Goal: Ask a question

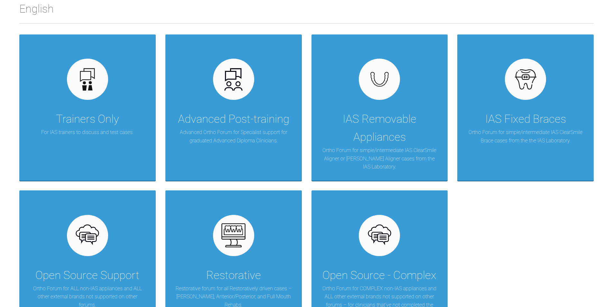
scroll to position [111, 0]
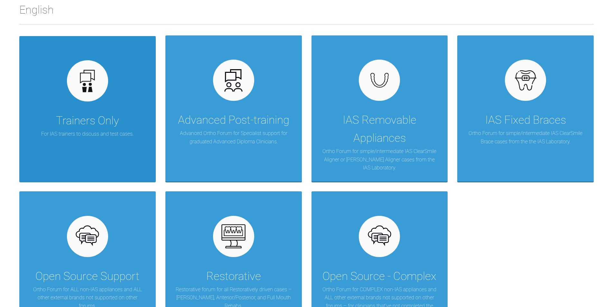
click at [104, 107] on div "Trainers Only For IAS trainers to discuss and test cases." at bounding box center [87, 109] width 136 height 146
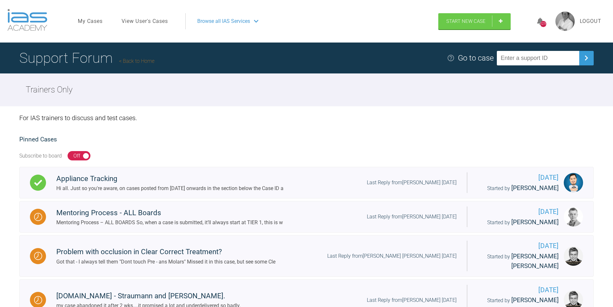
scroll to position [67, 0]
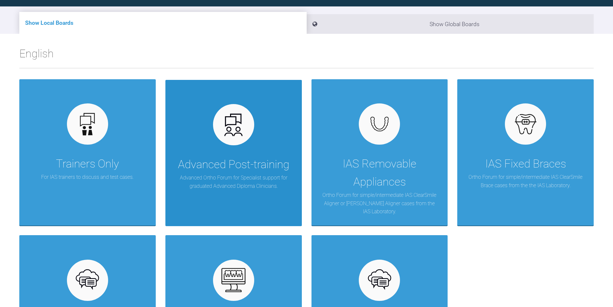
click at [234, 133] on img at bounding box center [233, 124] width 25 height 25
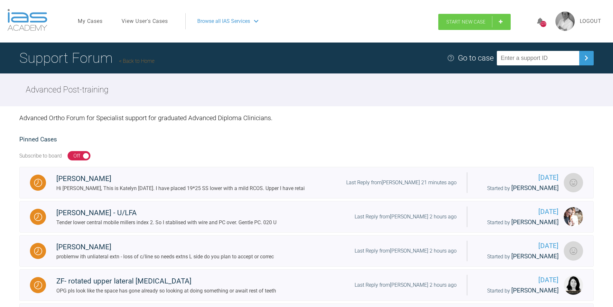
click at [470, 22] on span "Start New Case" at bounding box center [465, 22] width 39 height 6
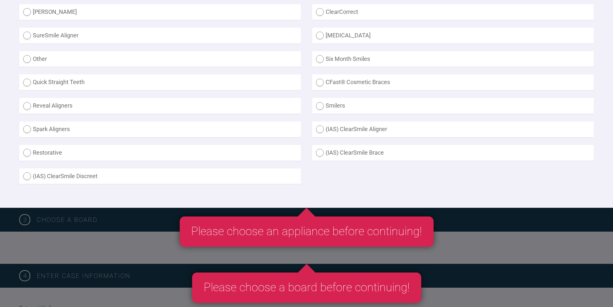
scroll to position [203, 0]
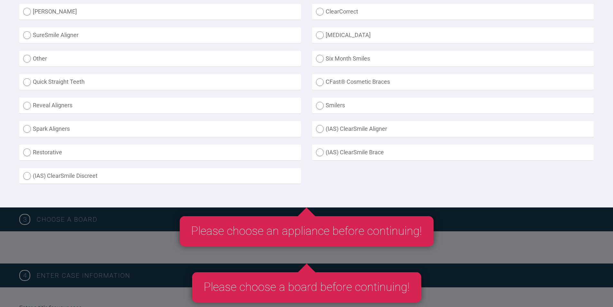
click at [320, 151] on label "(IAS) ClearSmile Brace" at bounding box center [453, 153] width 282 height 16
radio Brace "true"
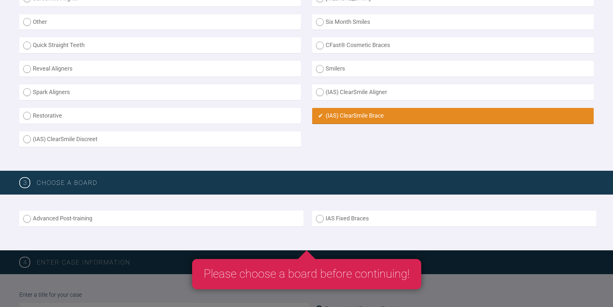
scroll to position [249, 0]
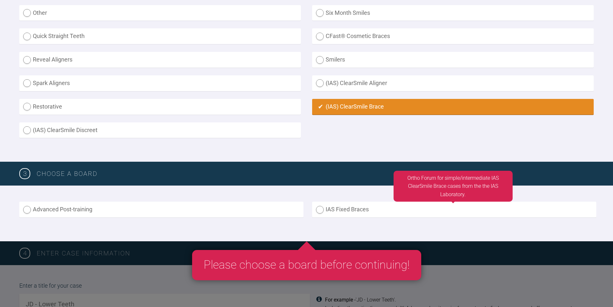
drag, startPoint x: 341, startPoint y: 174, endPoint x: 319, endPoint y: 213, distance: 44.4
click at [319, 213] on label "IAS Fixed Braces" at bounding box center [454, 209] width 284 height 16
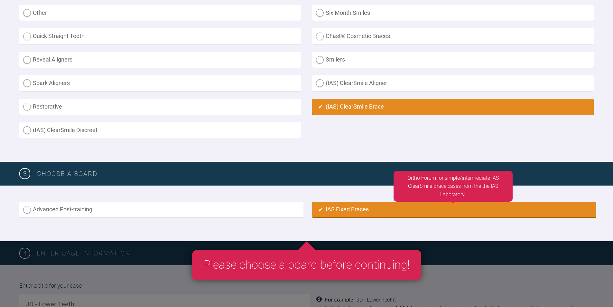
radio input "true"
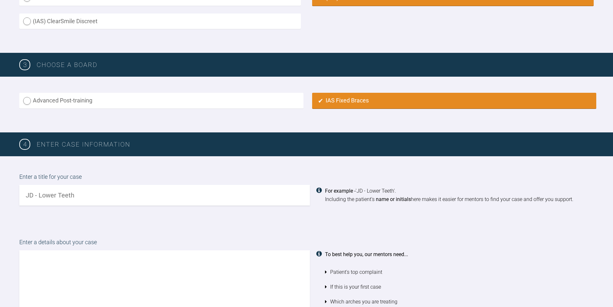
scroll to position [356, 0]
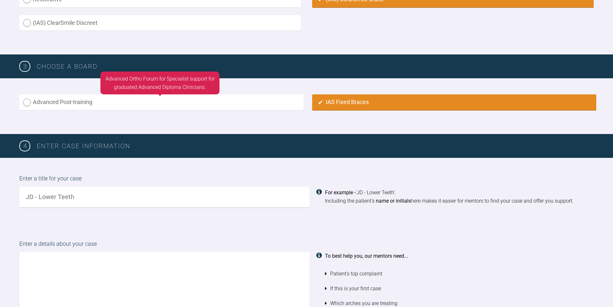
click at [27, 102] on label "Advanced Post-training" at bounding box center [161, 102] width 284 height 16
radio input "true"
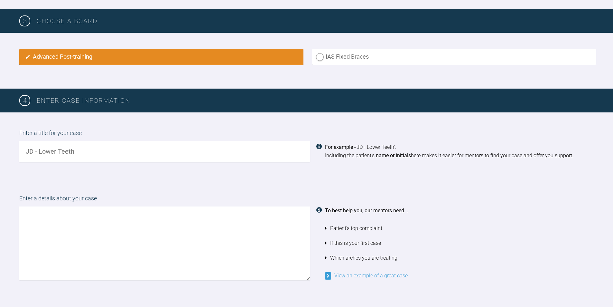
scroll to position [402, 0]
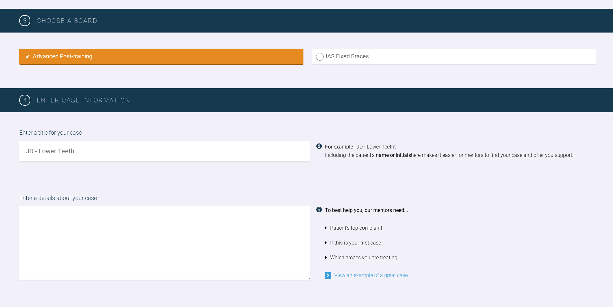
click at [105, 155] on input "text" at bounding box center [164, 151] width 291 height 21
drag, startPoint x: 76, startPoint y: 151, endPoint x: 28, endPoint y: 153, distance: 48.0
click at [28, 153] on input "text" at bounding box center [164, 151] width 291 height 21
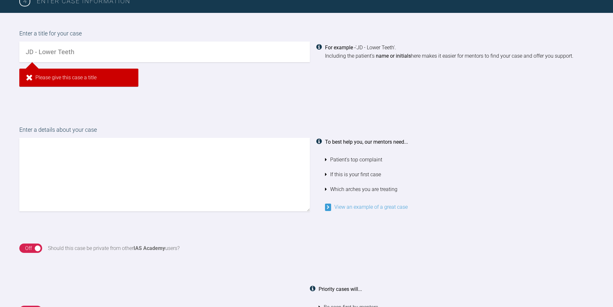
scroll to position [570, 0]
